Goal: Task Accomplishment & Management: Manage account settings

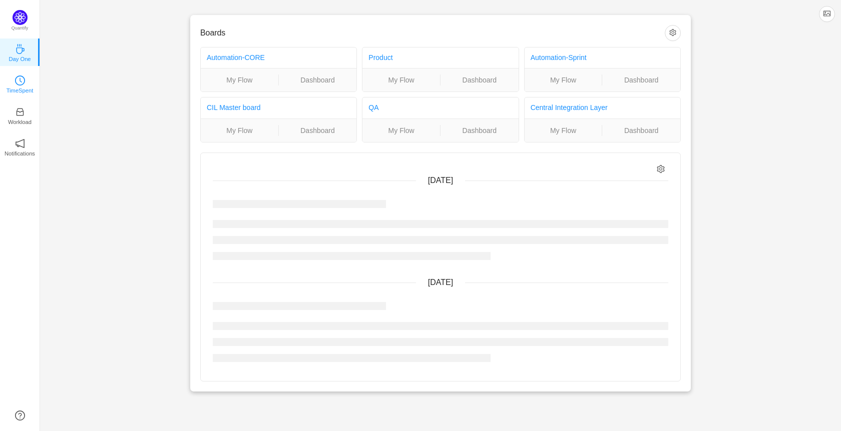
click at [24, 90] on p "TimeSpent" at bounding box center [20, 90] width 27 height 9
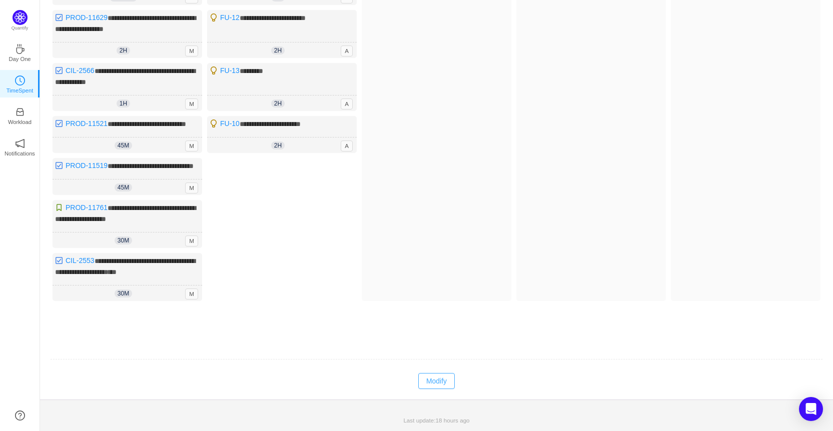
scroll to position [173, 0]
click at [424, 372] on td at bounding box center [436, 360] width 773 height 26
click at [433, 380] on button "Modify" at bounding box center [436, 381] width 37 height 16
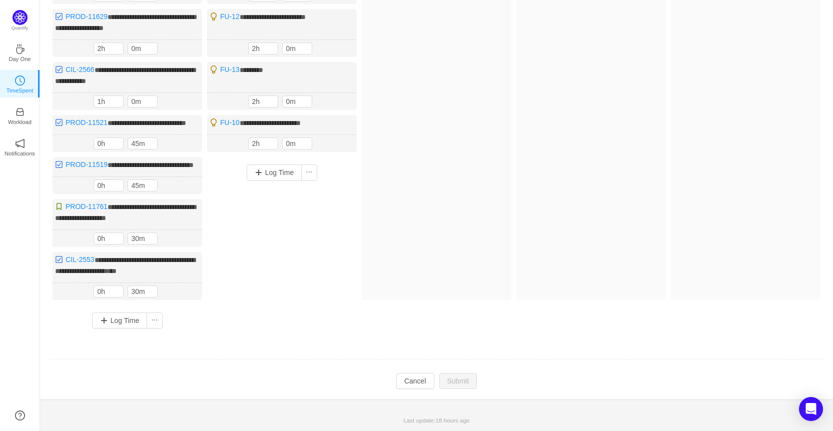
scroll to position [0, 0]
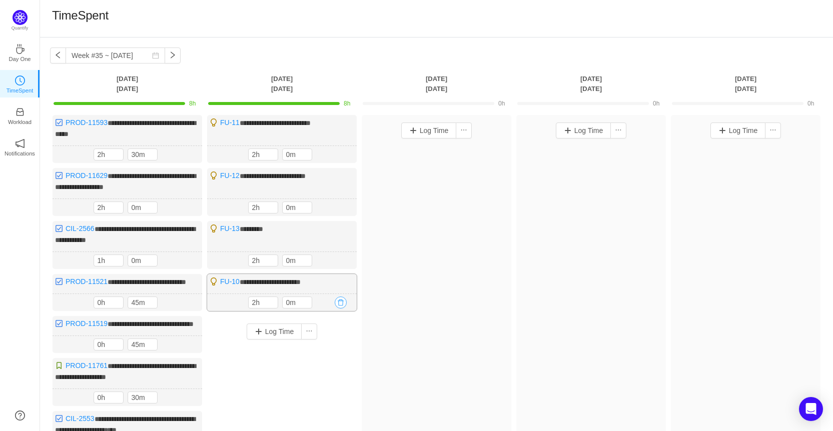
click at [340, 304] on button "button" at bounding box center [341, 303] width 12 height 12
drag, startPoint x: 328, startPoint y: 349, endPoint x: 333, endPoint y: 303, distance: 45.8
click at [327, 345] on div "Are you sure you want to delete this record? No Yes" at bounding box center [265, 345] width 164 height 45
click at [333, 355] on button "Yes" at bounding box center [330, 353] width 20 height 12
click at [345, 256] on button "button" at bounding box center [341, 261] width 12 height 12
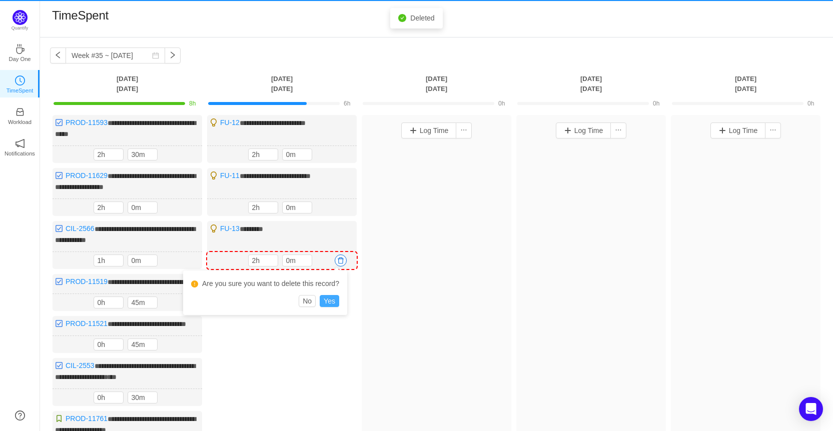
click at [332, 304] on button "Yes" at bounding box center [330, 301] width 20 height 12
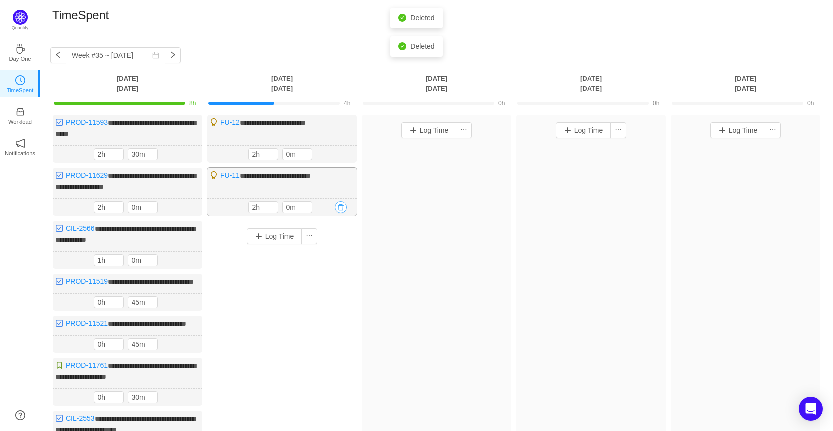
click at [342, 207] on button "button" at bounding box center [341, 208] width 12 height 12
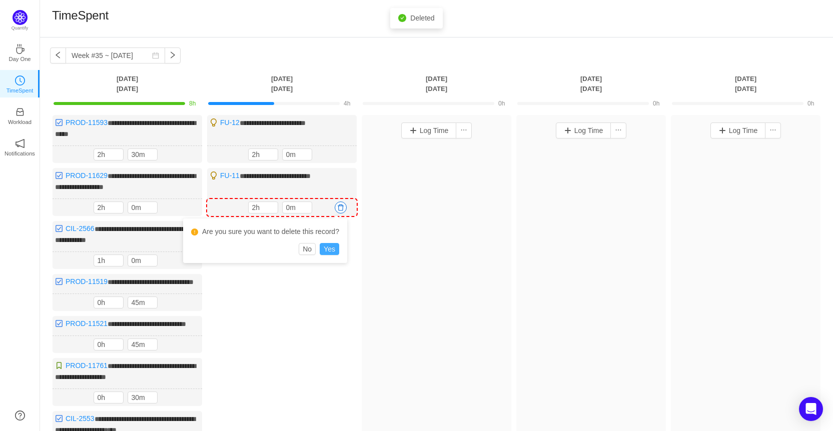
click at [328, 247] on button "Yes" at bounding box center [330, 249] width 20 height 12
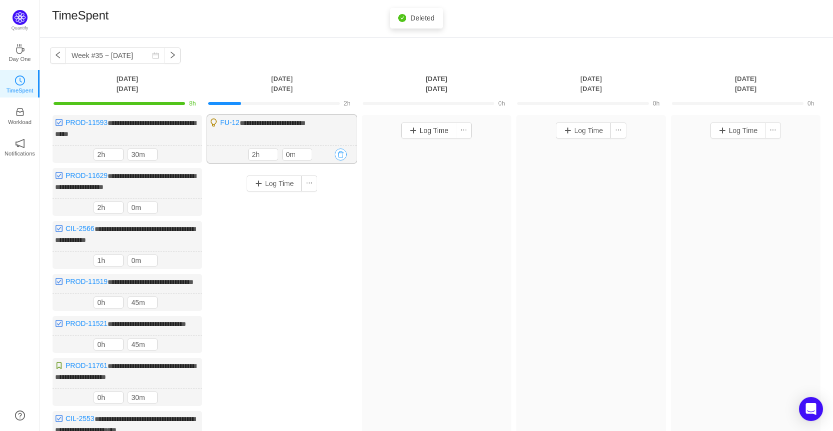
click at [339, 149] on button "button" at bounding box center [341, 155] width 12 height 12
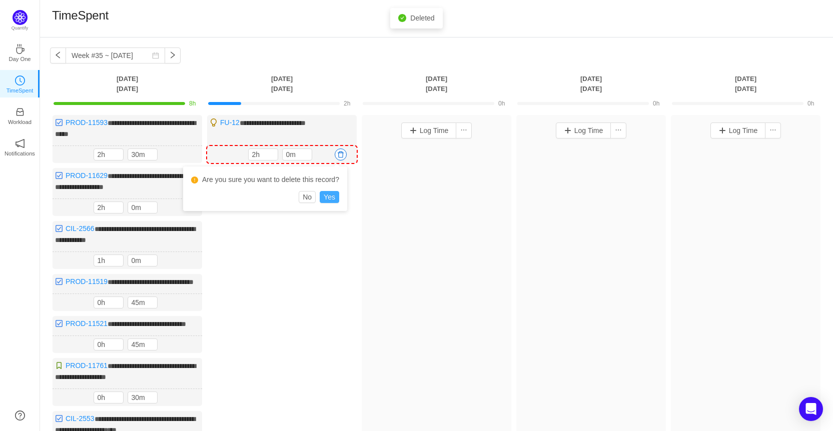
click at [328, 200] on button "Yes" at bounding box center [330, 197] width 20 height 12
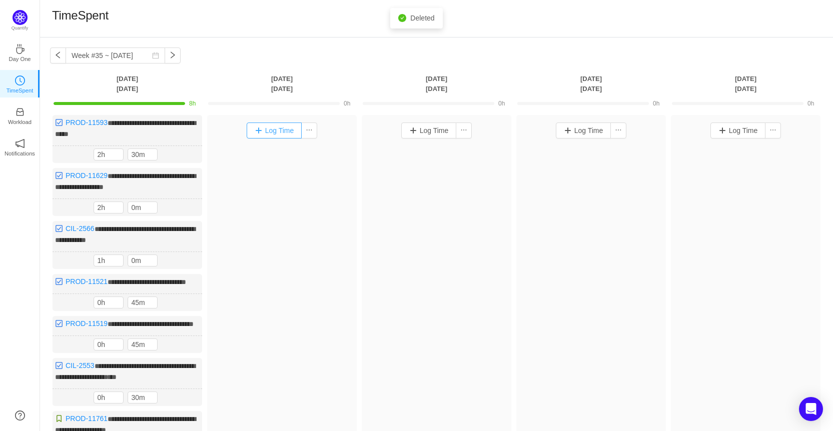
click at [275, 135] on button "Log Time" at bounding box center [275, 131] width 56 height 16
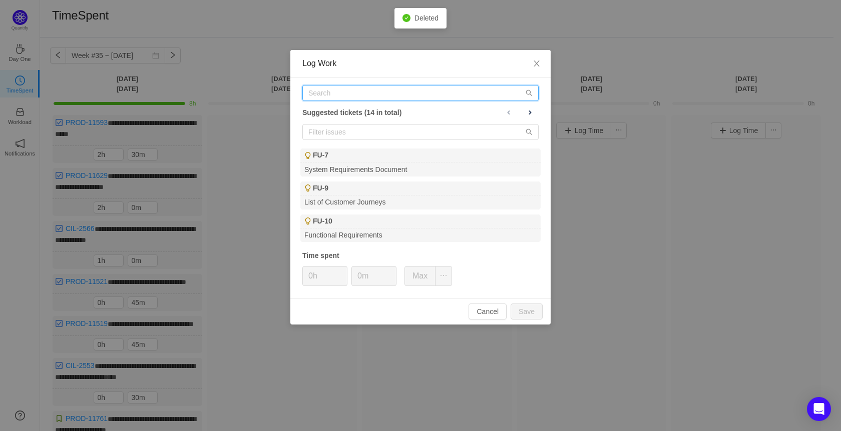
click at [358, 100] on input "text" at bounding box center [420, 93] width 236 height 16
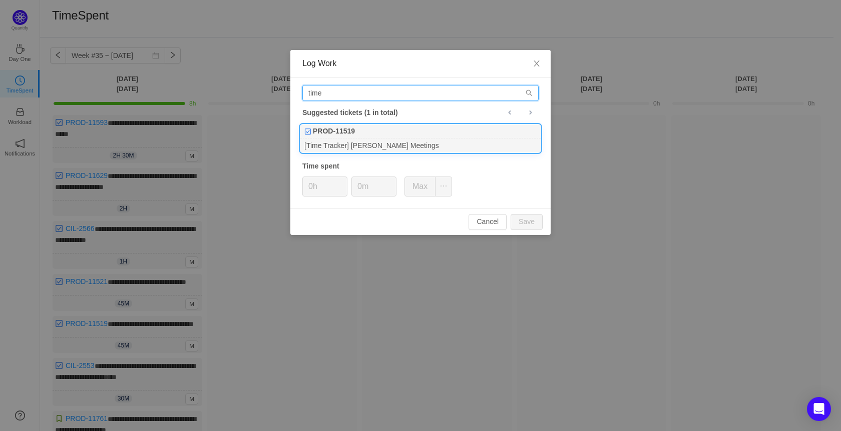
type input "time"
click at [385, 140] on div "[Time Tracker] [PERSON_NAME] Meetings" at bounding box center [420, 146] width 240 height 14
drag, startPoint x: 340, startPoint y: 187, endPoint x: 314, endPoint y: 185, distance: 26.1
click at [339, 187] on span "Increase Value" at bounding box center [341, 182] width 11 height 10
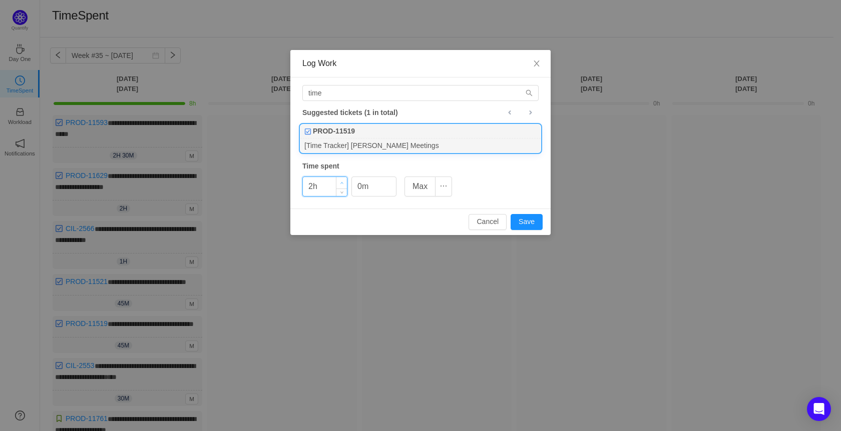
click at [340, 181] on span "Increase Value" at bounding box center [341, 183] width 11 height 12
click at [534, 220] on button "Save" at bounding box center [526, 222] width 32 height 16
type input "0h"
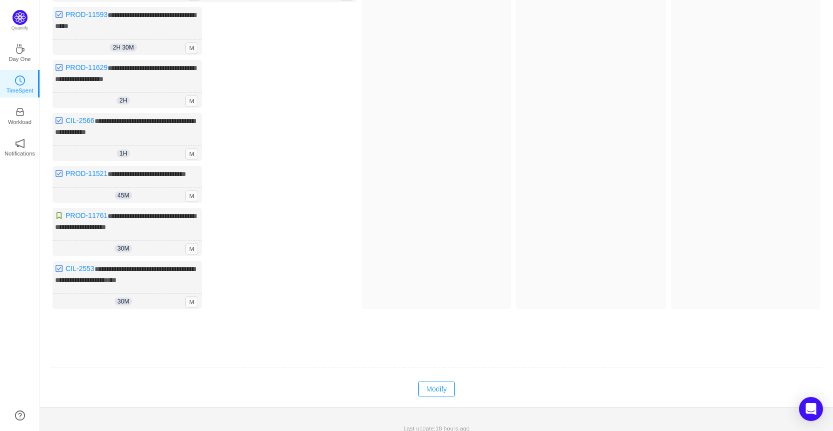
click at [437, 395] on button "Modify" at bounding box center [436, 389] width 37 height 16
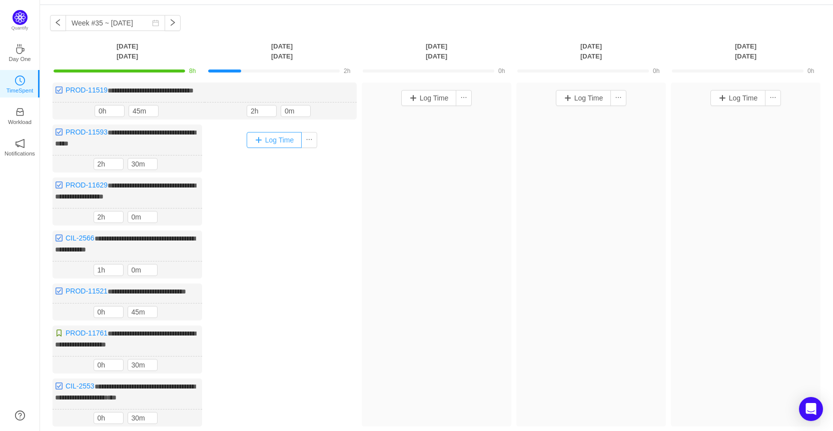
scroll to position [50, 0]
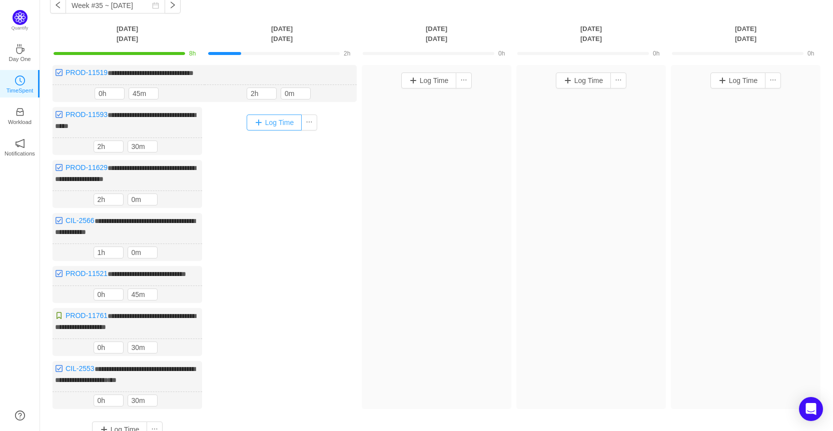
click at [274, 121] on button "Log Time" at bounding box center [275, 123] width 56 height 16
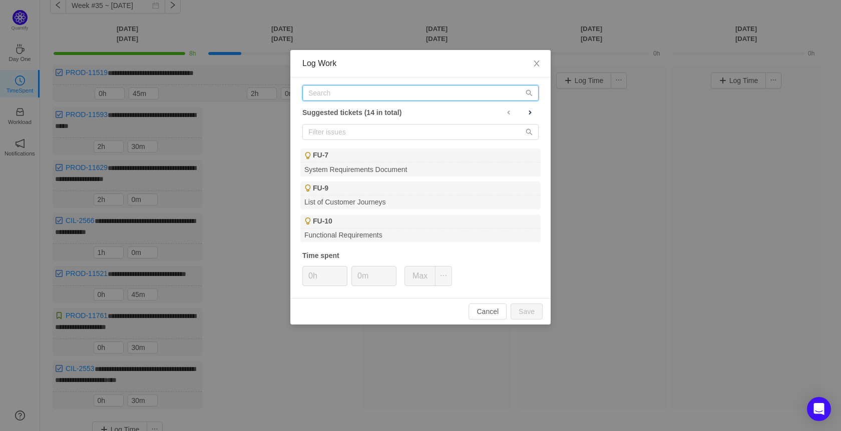
click at [330, 92] on input "text" at bounding box center [420, 93] width 236 height 16
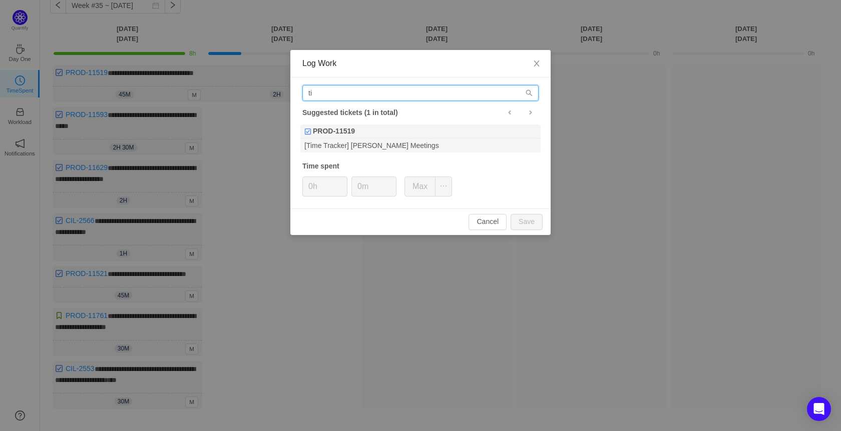
type input "t"
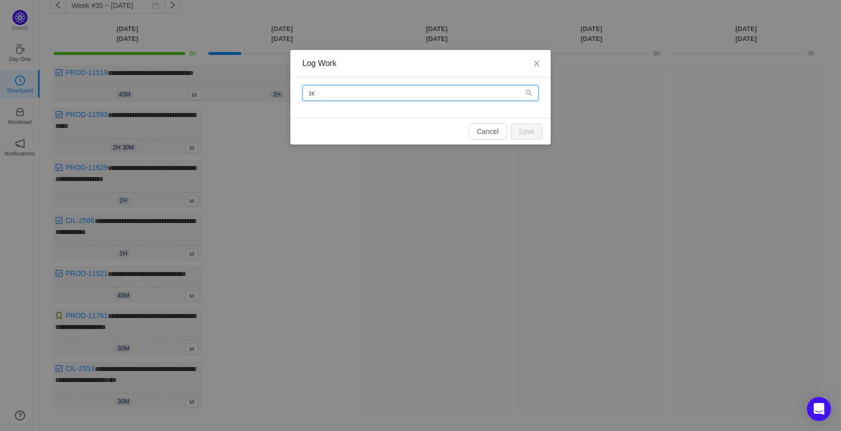
type input "з"
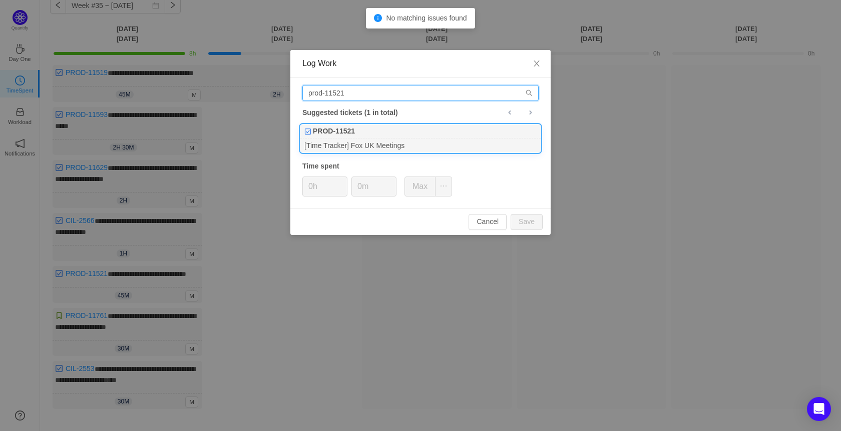
type input "prod-11521"
click at [364, 146] on div "[Time Tracker] Fox UK Meetings" at bounding box center [420, 146] width 240 height 14
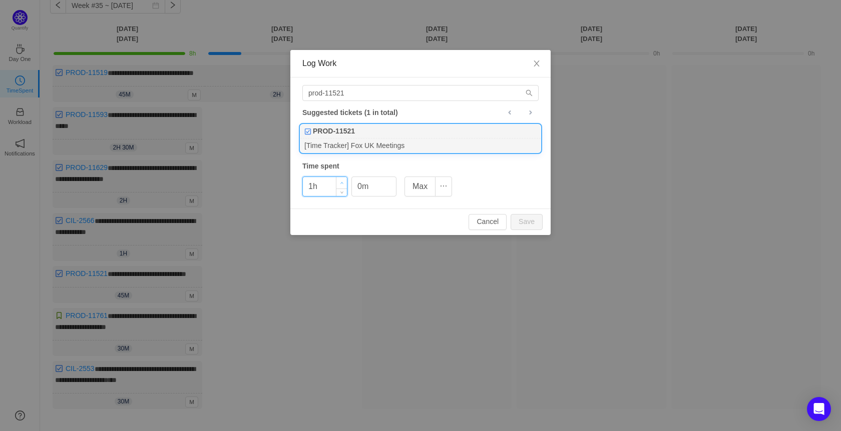
click at [342, 182] on icon "icon: up" at bounding box center [342, 184] width 4 height 4
click at [535, 223] on button "Save" at bounding box center [526, 222] width 32 height 16
type input "0h"
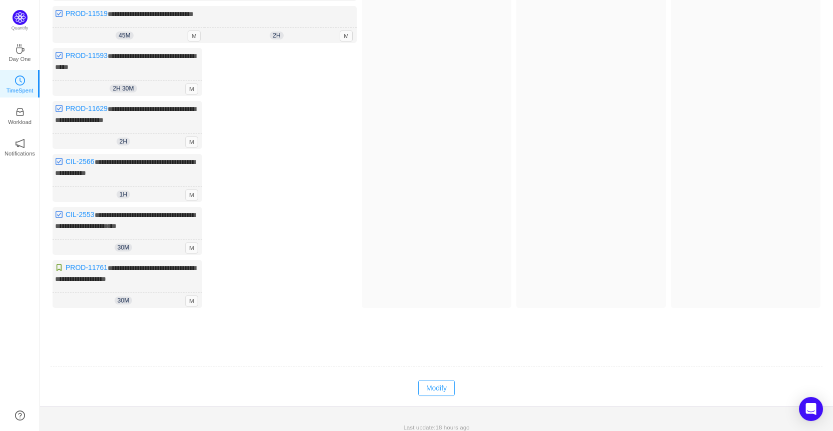
scroll to position [152, 0]
click at [447, 379] on button "Modify" at bounding box center [436, 387] width 37 height 16
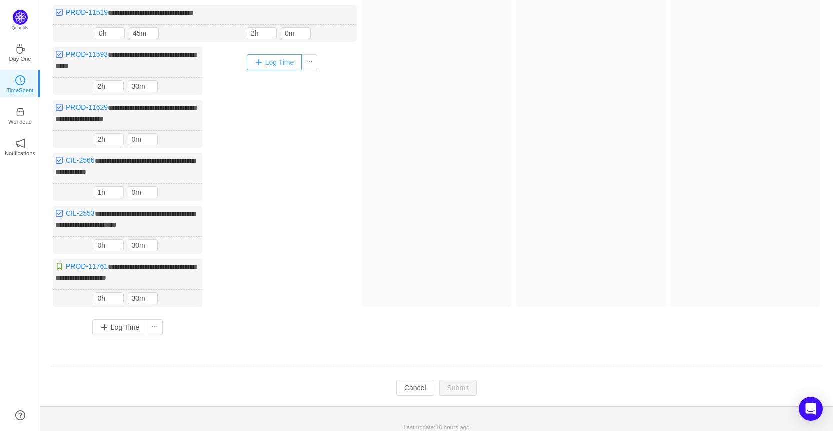
click at [258, 65] on button "Log Time" at bounding box center [275, 63] width 56 height 16
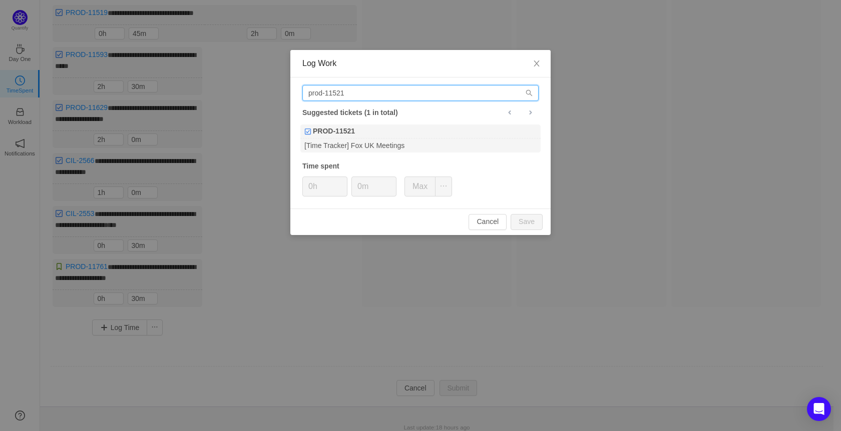
drag, startPoint x: 352, startPoint y: 94, endPoint x: 215, endPoint y: 107, distance: 137.7
click at [215, 107] on div "Log Work prod-11521 Suggested tickets (1 in total) PROD-11521 [Time Tracker] Fo…" at bounding box center [420, 215] width 841 height 431
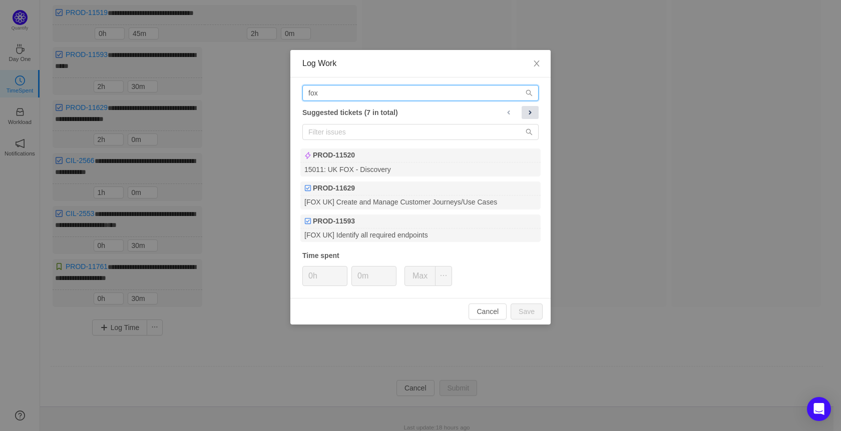
type input "fox"
click at [532, 114] on span at bounding box center [530, 113] width 8 height 8
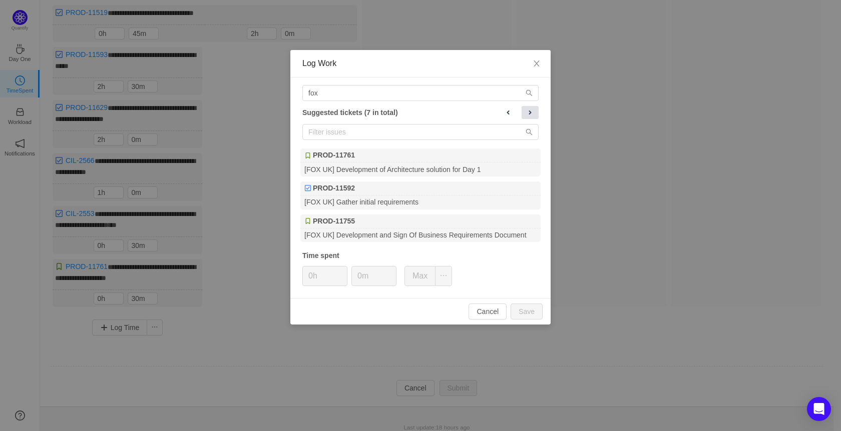
click at [530, 110] on span at bounding box center [530, 113] width 8 height 8
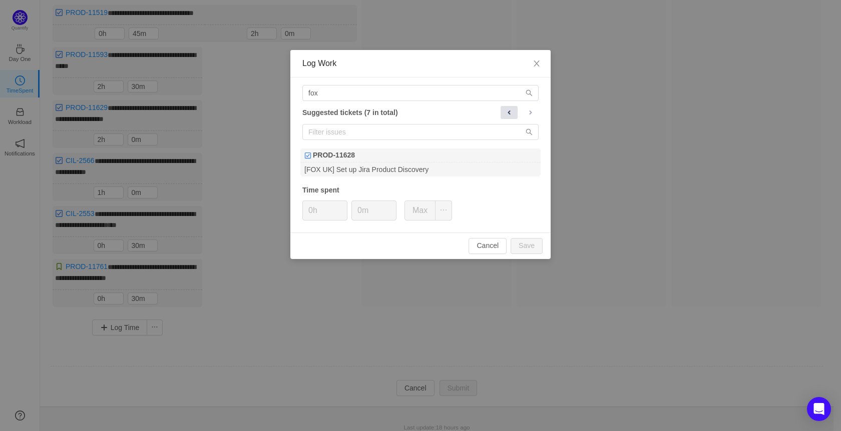
click at [510, 109] on span at bounding box center [509, 113] width 8 height 8
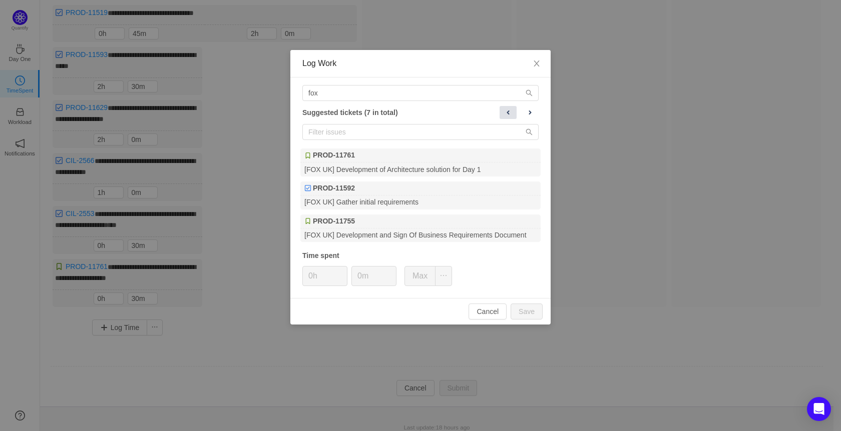
click at [510, 109] on span at bounding box center [508, 113] width 8 height 8
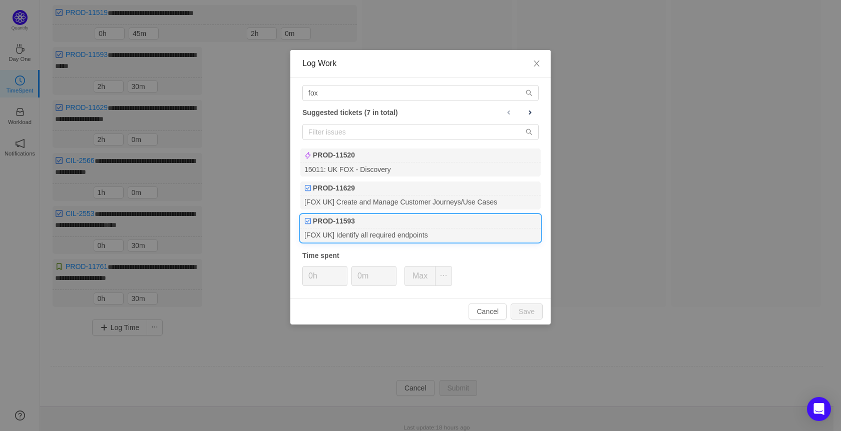
click at [430, 222] on div "PROD-11593" at bounding box center [420, 222] width 240 height 14
click at [522, 312] on button "Save" at bounding box center [526, 312] width 32 height 16
type input "0h"
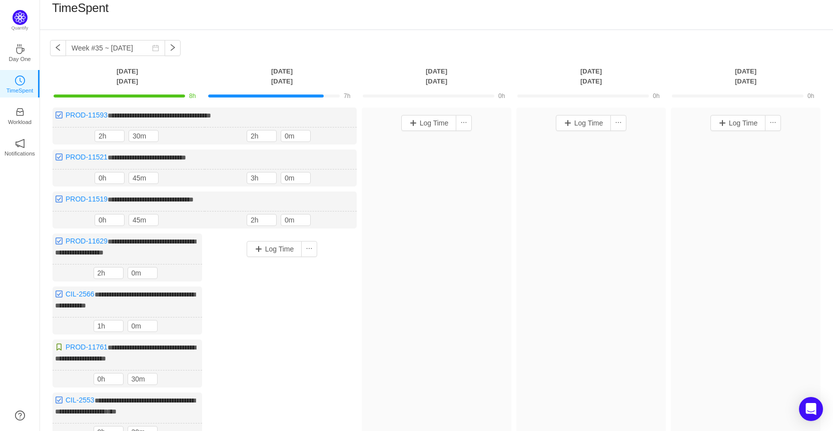
scroll to position [0, 0]
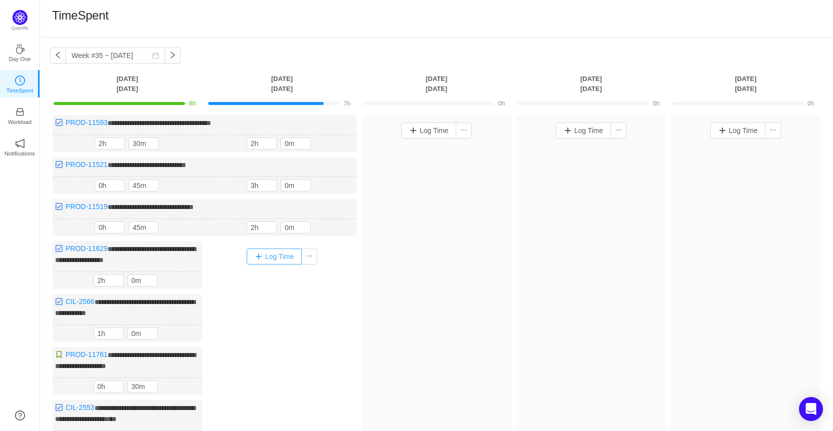
click at [286, 249] on button "Log Time" at bounding box center [275, 257] width 56 height 16
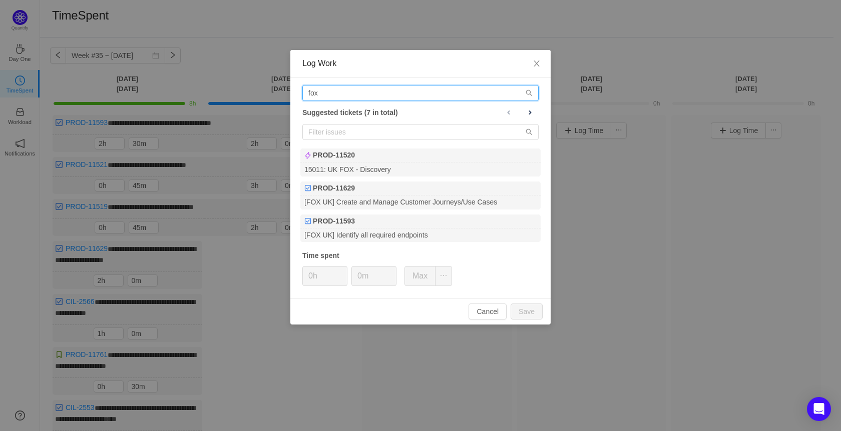
drag, startPoint x: 341, startPoint y: 93, endPoint x: 144, endPoint y: 91, distance: 197.1
click at [144, 91] on div "Log Work fox Suggested tickets (7 in total) PROD-11520 15011: UK FOX - Discover…" at bounding box center [420, 215] width 841 height 431
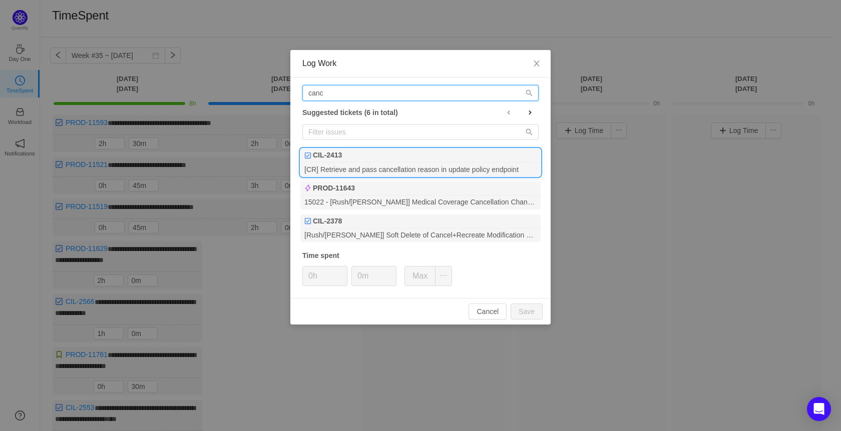
type input "canc"
click at [512, 158] on div "CIL-2413" at bounding box center [420, 156] width 240 height 14
click at [355, 279] on input "0m" at bounding box center [374, 276] width 44 height 19
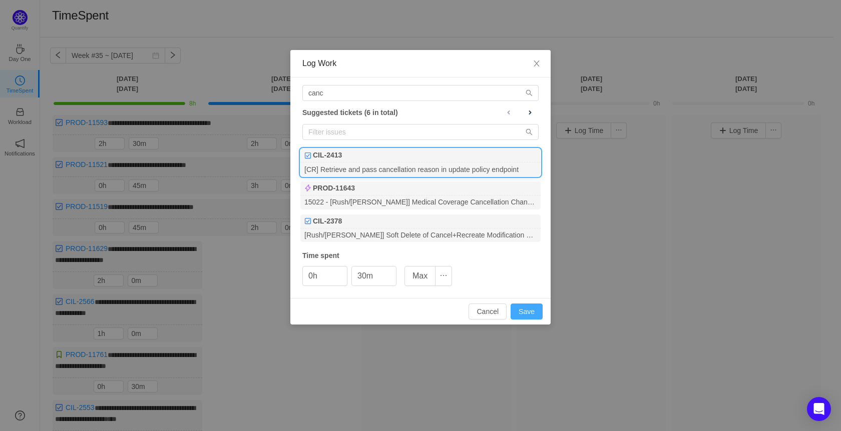
click at [534, 317] on button "Save" at bounding box center [526, 312] width 32 height 16
type input "0m"
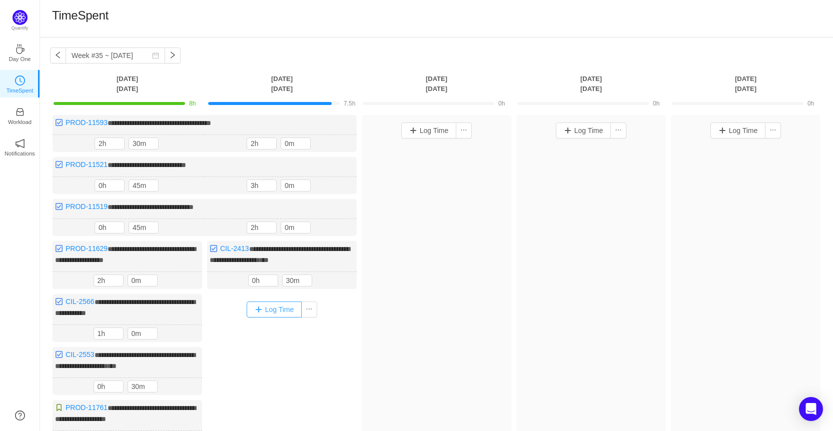
click at [273, 310] on button "Log Time" at bounding box center [275, 310] width 56 height 16
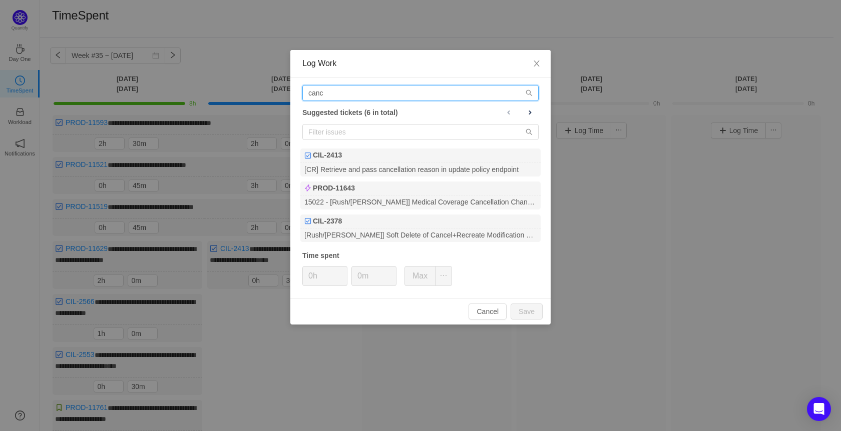
drag, startPoint x: 339, startPoint y: 92, endPoint x: 201, endPoint y: 104, distance: 138.1
click at [201, 104] on div "Log Work canc Suggested tickets (6 in total) CIL-2413 [CR] Retrieve and pass ca…" at bounding box center [420, 215] width 841 height 431
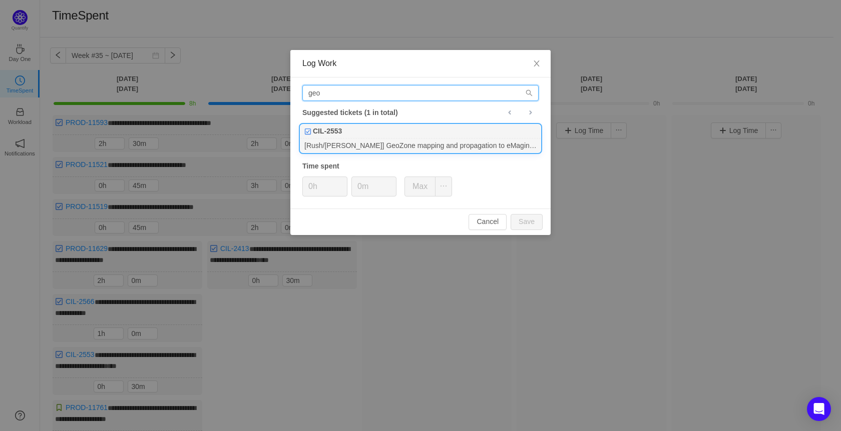
type input "geo"
click at [455, 142] on div "[Rush/[PERSON_NAME]] GeoZone mapping and propagation to eMagin Quote&Buy reques…" at bounding box center [420, 146] width 240 height 14
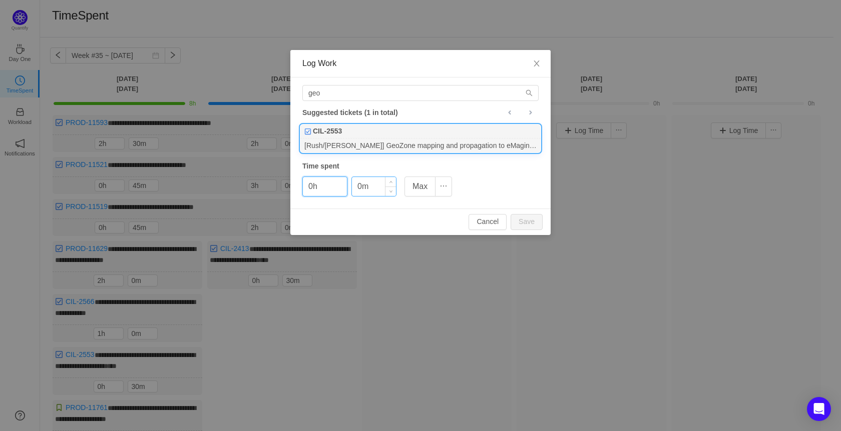
click at [354, 184] on input "0m" at bounding box center [374, 186] width 44 height 19
click at [540, 216] on button "Save" at bounding box center [526, 222] width 32 height 16
type input "0m"
